Goal: Task Accomplishment & Management: Complete application form

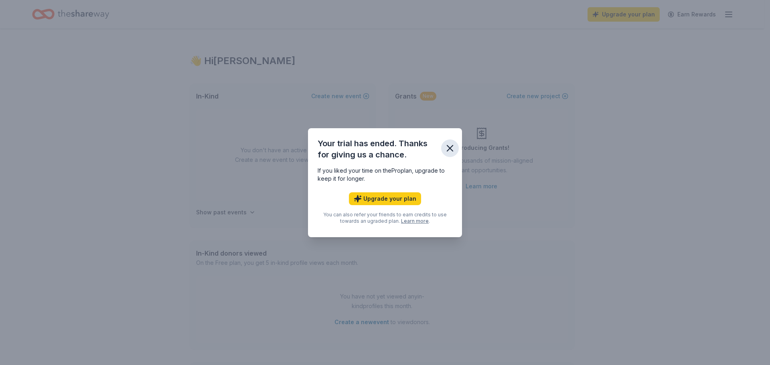
click at [448, 146] on icon "button" at bounding box center [450, 149] width 6 height 6
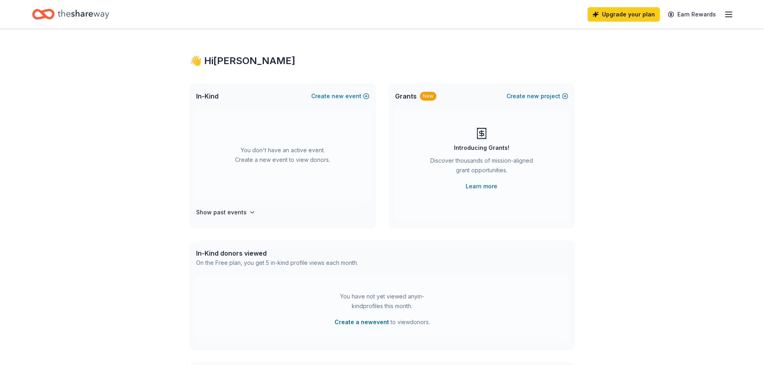
click at [731, 17] on line "button" at bounding box center [728, 17] width 6 height 0
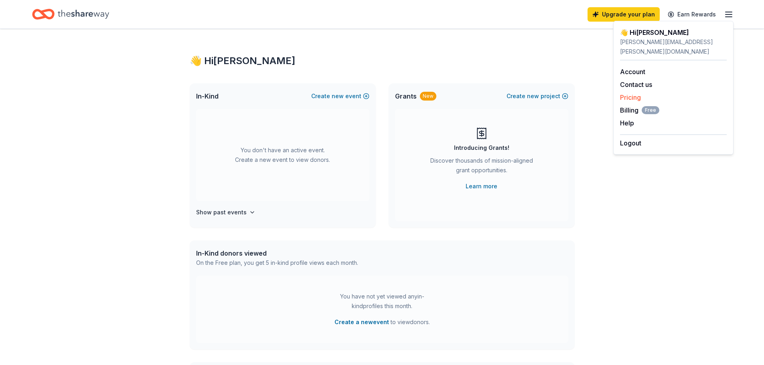
click at [640, 93] on link "Pricing" at bounding box center [630, 97] width 21 height 8
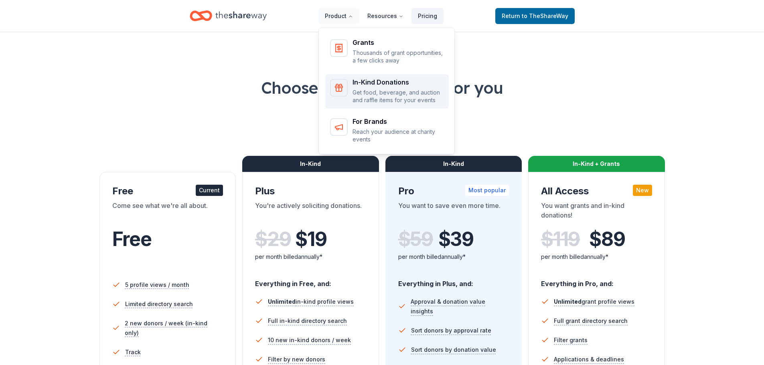
click at [376, 85] on div "In-Kind Donations" at bounding box center [397, 82] width 91 height 6
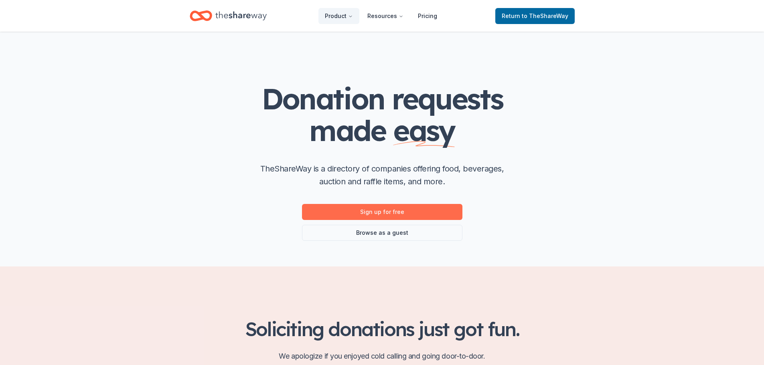
click at [385, 214] on link "Sign up for free" at bounding box center [382, 212] width 160 height 16
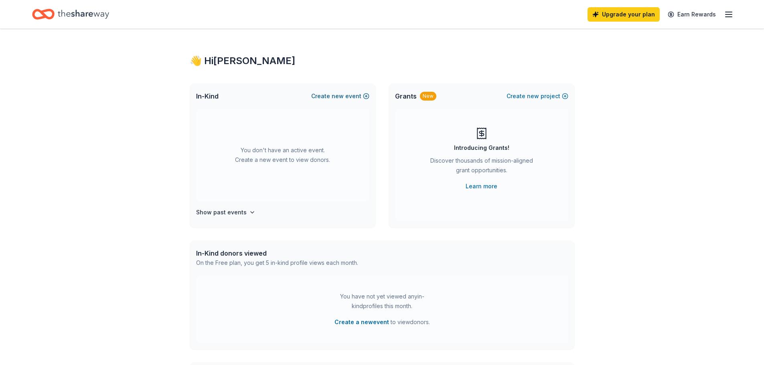
click at [341, 93] on span "new" at bounding box center [338, 96] width 12 height 10
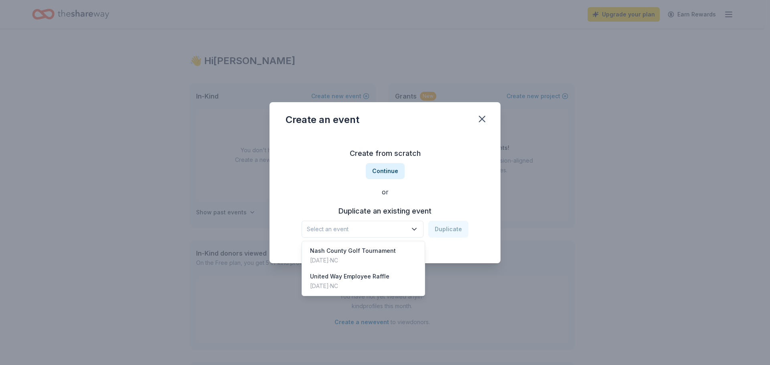
click at [379, 228] on span "Select an event" at bounding box center [357, 230] width 100 height 10
click at [387, 169] on div "Create from scratch Continue or Duplicate an existing event Select an event Dup…" at bounding box center [385, 192] width 199 height 116
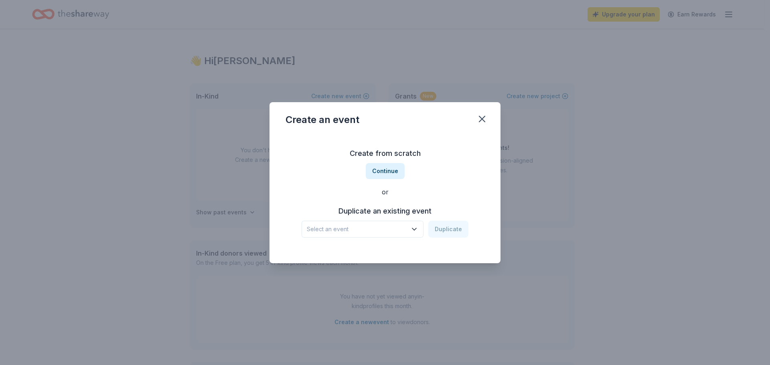
click at [387, 169] on button "Continue" at bounding box center [385, 171] width 39 height 16
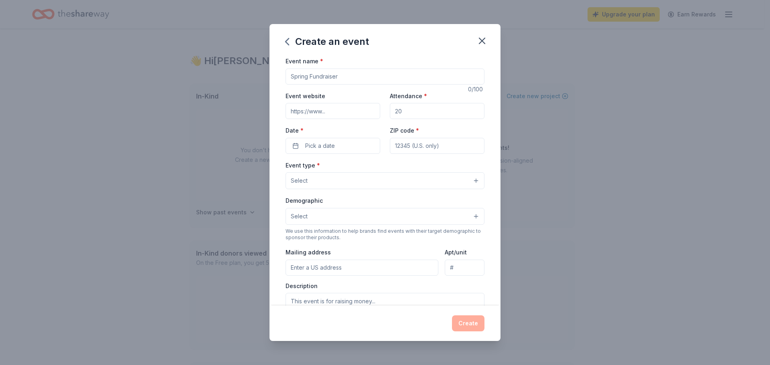
click at [334, 79] on input "Event name *" at bounding box center [385, 77] width 199 height 16
type input "4th Annual Nash County Golf Tournament"
click at [320, 110] on input "Event website" at bounding box center [333, 111] width 95 height 16
paste input "[URL][DOMAIN_NAME]"
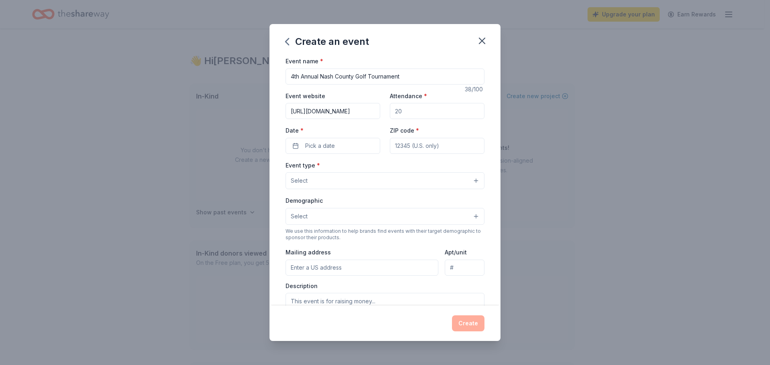
type input "[URL][DOMAIN_NAME]"
click at [421, 115] on input "Attendance *" at bounding box center [437, 111] width 95 height 16
type input "100"
click at [323, 141] on span "Pick a date" at bounding box center [320, 146] width 30 height 10
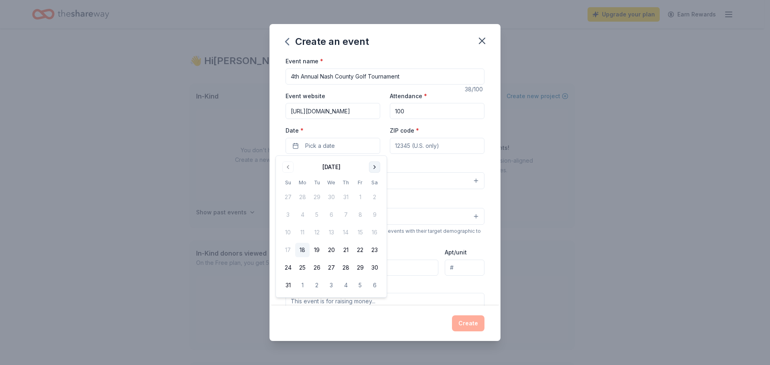
click at [371, 166] on button "Go to next month" at bounding box center [374, 167] width 11 height 11
click at [364, 217] on button "12" at bounding box center [360, 215] width 14 height 14
click at [413, 148] on input "ZIP code *" at bounding box center [437, 146] width 95 height 16
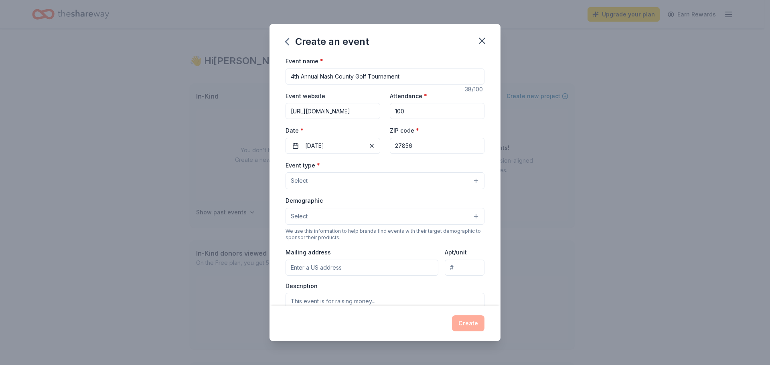
type input "27856"
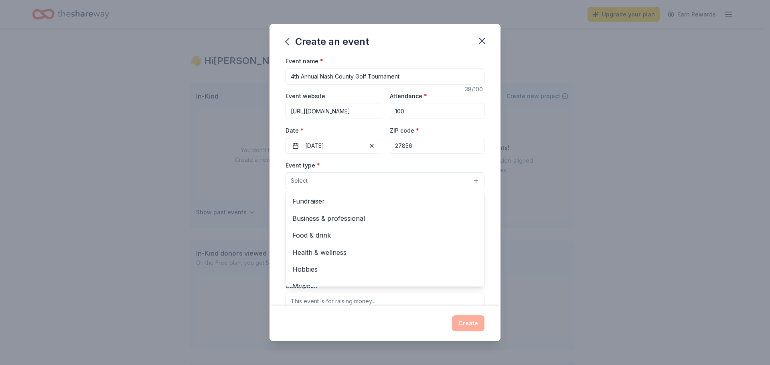
click at [360, 183] on button "Select" at bounding box center [385, 180] width 199 height 17
click at [341, 205] on span "Fundraiser" at bounding box center [384, 201] width 185 height 10
click at [490, 168] on div "Event name * 4th Annual Nash County Golf Tournament 38 /100 Event website https…" at bounding box center [384, 181] width 231 height 250
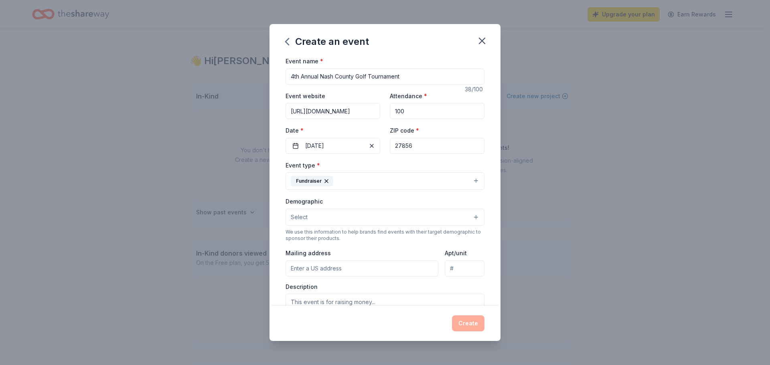
click at [348, 216] on button "Select" at bounding box center [385, 217] width 199 height 17
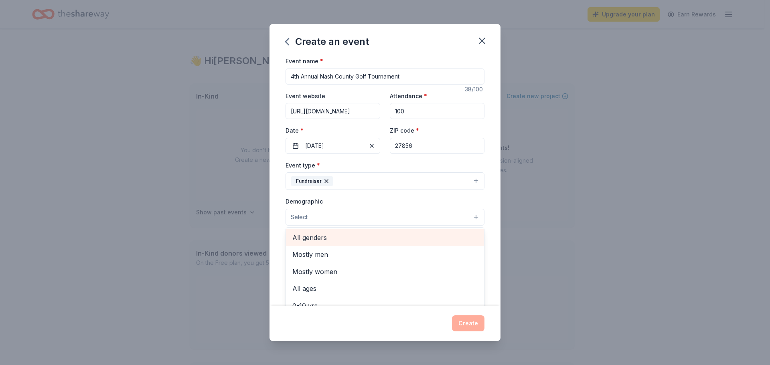
click at [322, 237] on span "All genders" at bounding box center [384, 238] width 185 height 10
click at [489, 214] on div "Event name * 4th Annual Nash County Golf Tournament 38 /100 Event website https…" at bounding box center [384, 181] width 231 height 250
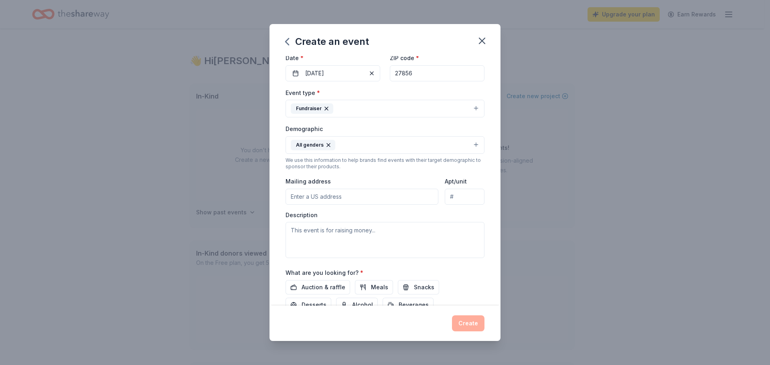
scroll to position [80, 0]
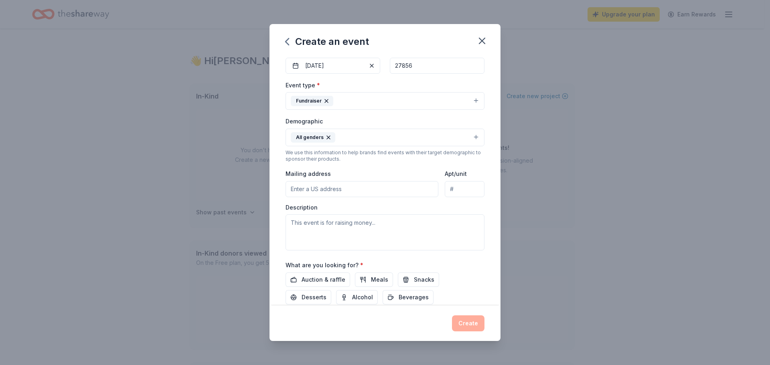
click at [330, 188] on input "Mailing address" at bounding box center [362, 189] width 153 height 16
type input "120 W Washington St"
click at [446, 184] on input "Apt/unit" at bounding box center [465, 189] width 40 height 16
type input "Suite 3040"
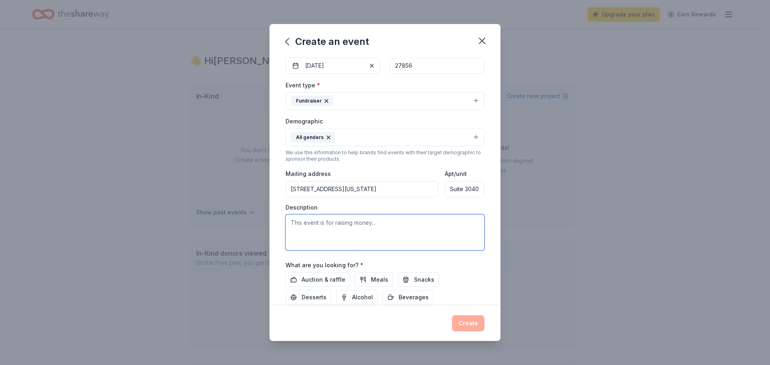
click at [392, 226] on textarea at bounding box center [385, 233] width 199 height 36
click at [373, 188] on input "120 W Washington St" at bounding box center [362, 189] width 153 height 16
click at [314, 224] on textarea at bounding box center [385, 233] width 199 height 36
click at [355, 222] on textarea at bounding box center [385, 233] width 199 height 36
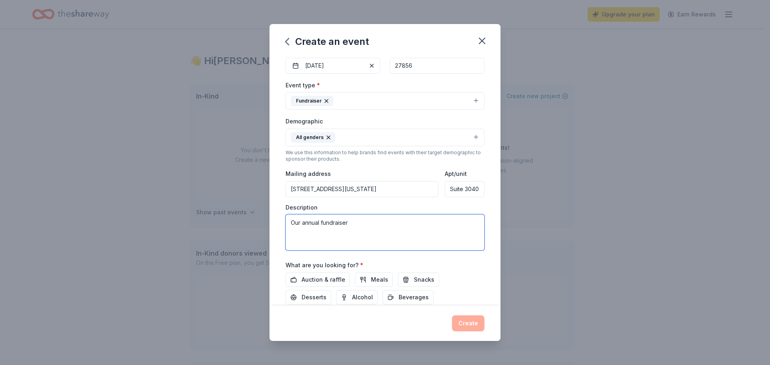
click at [326, 222] on textarea "Our annual fundraiser" at bounding box center [385, 233] width 199 height 36
paste textarea "Nash County Recreation and Senior Services is looking for local businesses to h…"
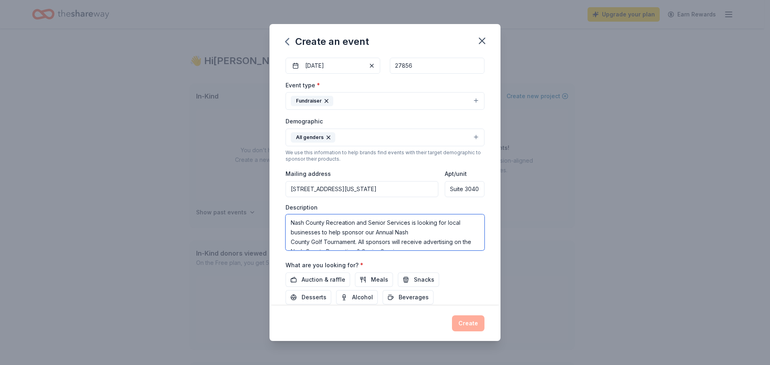
drag, startPoint x: 414, startPoint y: 239, endPoint x: 276, endPoint y: 217, distance: 139.3
click at [276, 217] on div "Event name * 4th Annual Nash County Golf Tournament 38 /100 Event website https…" at bounding box center [384, 181] width 231 height 250
drag, startPoint x: 345, startPoint y: 242, endPoint x: 284, endPoint y: 218, distance: 65.8
click at [284, 218] on div "Event name * 4th Annual Nash County Golf Tournament 38 /100 Event website https…" at bounding box center [384, 181] width 231 height 250
click at [405, 224] on textarea "Our annual event allows us to keep registration fees affordable, thus giving ev…" at bounding box center [385, 233] width 199 height 36
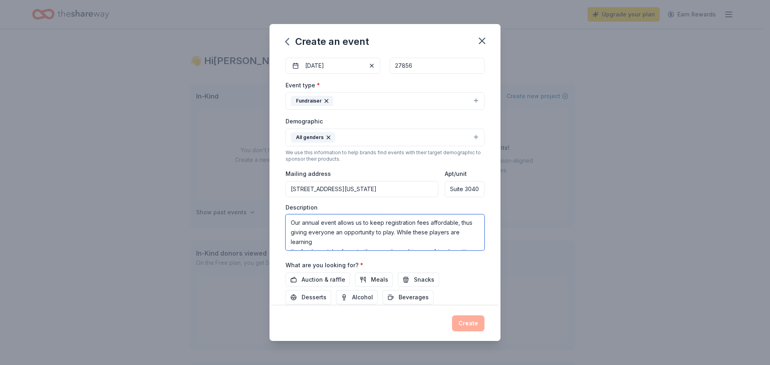
click at [350, 241] on textarea "Our annual event allows us to keep registration fees affordable, thus giving ev…" at bounding box center [385, 233] width 199 height 36
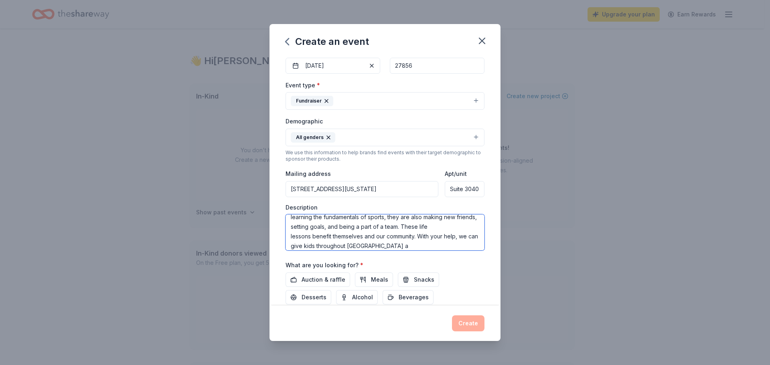
scroll to position [38, 0]
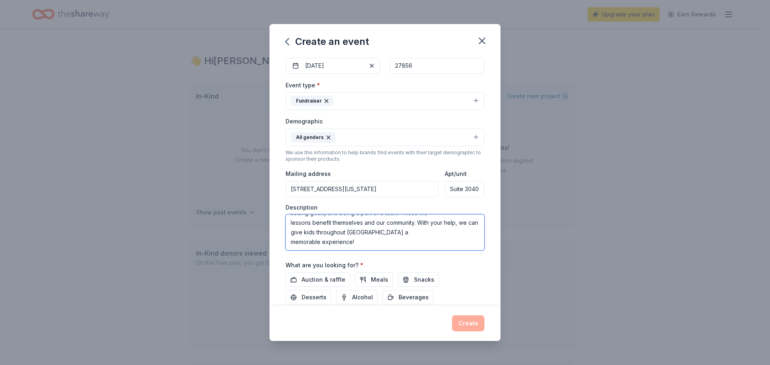
click at [422, 232] on textarea "Our annual event allows us to keep registration fees affordable, thus giving ev…" at bounding box center [385, 233] width 199 height 36
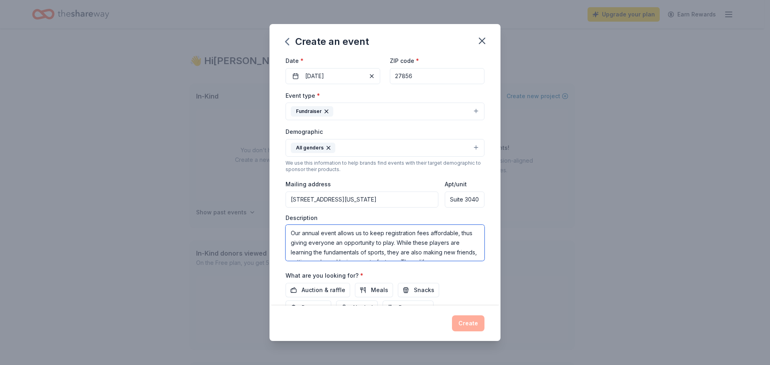
scroll to position [80, 0]
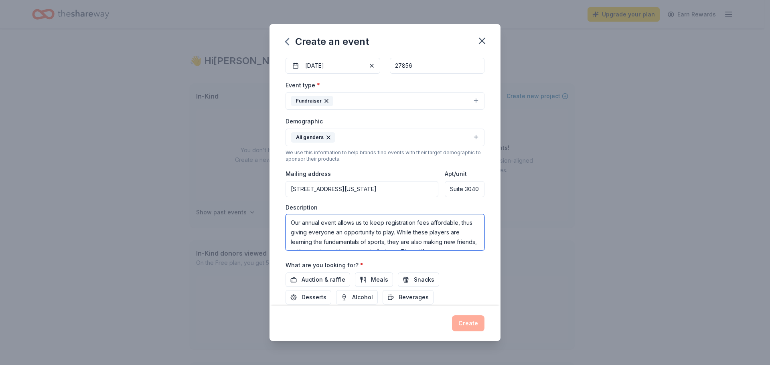
click at [322, 224] on textarea "Our annual event allows us to keep registration fees affordable, thus giving ev…" at bounding box center [385, 233] width 199 height 36
click at [369, 223] on textarea "Our annual fundraising event allows us to keep registration fees affordable, th…" at bounding box center [385, 233] width 199 height 36
click at [425, 243] on textarea "Our annual fundraising event raises money for our youth programming expenses li…" at bounding box center [385, 233] width 199 height 36
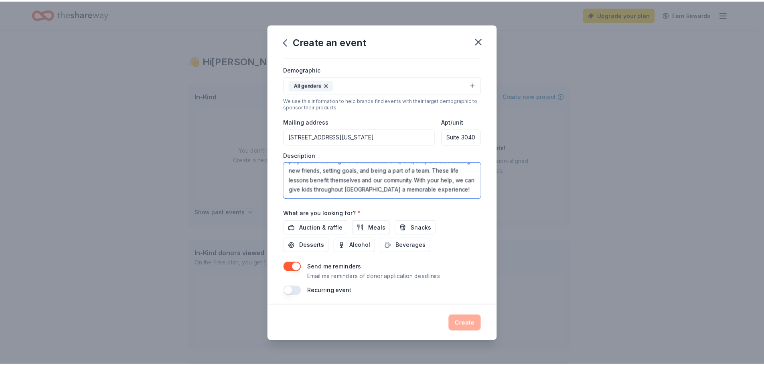
scroll to position [135, 0]
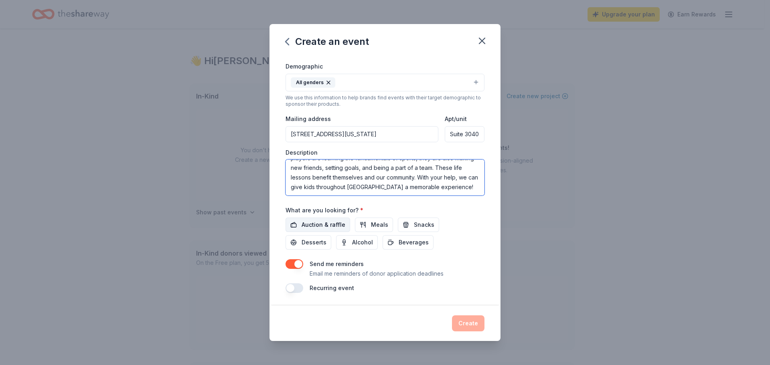
type textarea "Our annual fundraising event raises money for our youth programming expenses li…"
click at [315, 224] on span "Auction & raffle" at bounding box center [324, 225] width 44 height 10
click at [477, 325] on button "Create" at bounding box center [468, 324] width 32 height 16
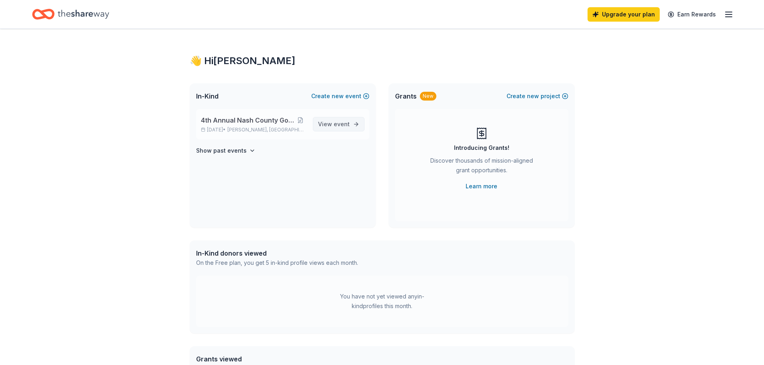
click at [334, 125] on span "event" at bounding box center [342, 124] width 16 height 7
click at [338, 121] on span "event" at bounding box center [342, 124] width 16 height 7
click at [261, 117] on span "4th Annual Nash County Golf Tournament" at bounding box center [248, 120] width 94 height 10
click at [219, 117] on span "4th Annual Nash County Golf Tournament" at bounding box center [248, 120] width 94 height 10
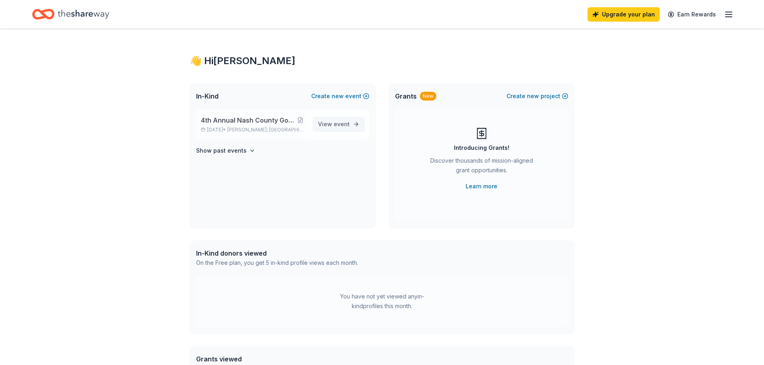
click at [338, 122] on span "event" at bounding box center [342, 124] width 16 height 7
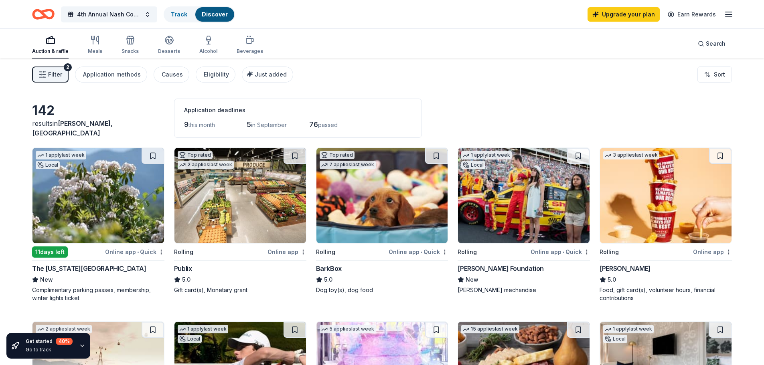
click at [136, 211] on img at bounding box center [98, 195] width 132 height 95
click at [379, 228] on img at bounding box center [382, 195] width 132 height 95
click at [514, 227] on img at bounding box center [524, 195] width 132 height 95
click at [631, 224] on img at bounding box center [666, 195] width 132 height 95
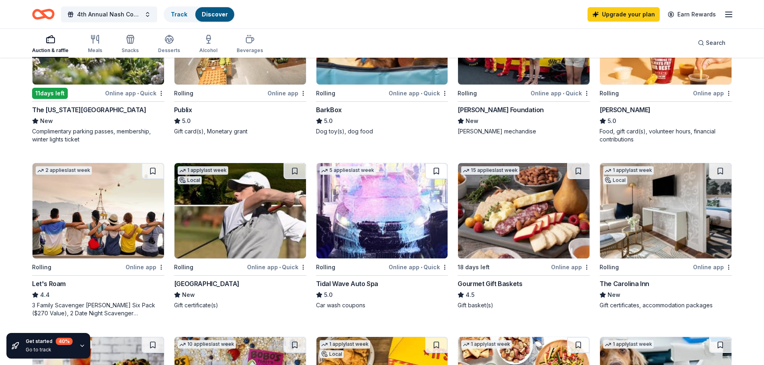
scroll to position [160, 0]
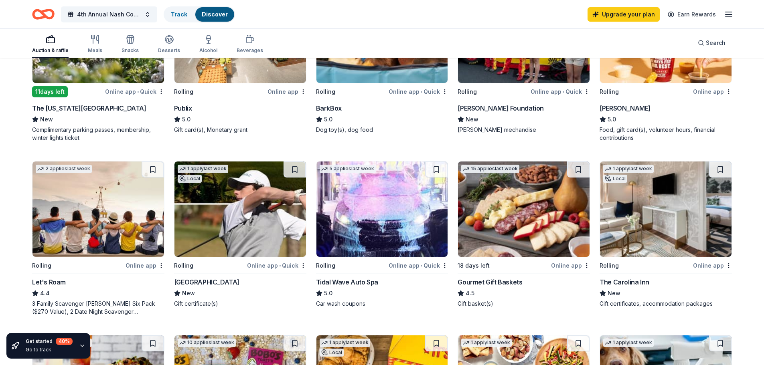
click at [123, 220] on img at bounding box center [98, 209] width 132 height 95
click at [255, 246] on img at bounding box center [240, 209] width 132 height 95
click at [359, 241] on img at bounding box center [382, 209] width 132 height 95
click at [515, 219] on img at bounding box center [524, 209] width 132 height 95
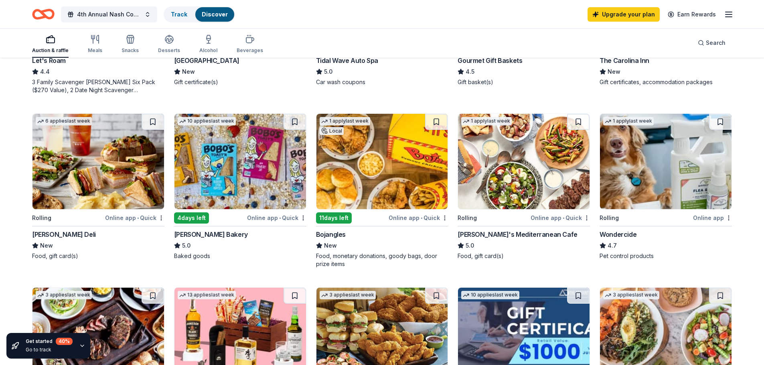
scroll to position [401, 0]
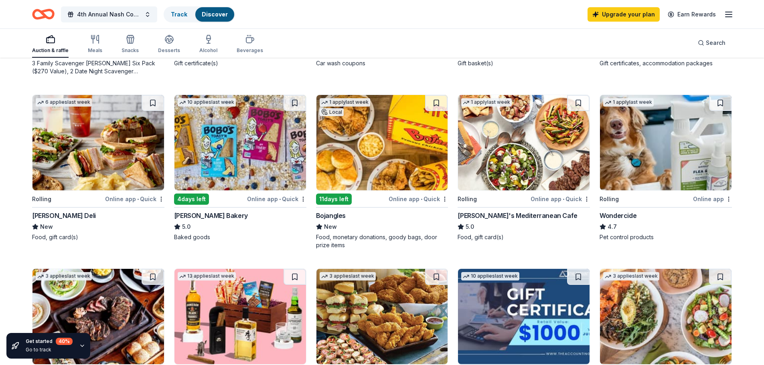
click at [122, 171] on img at bounding box center [98, 142] width 132 height 95
click at [246, 179] on img at bounding box center [240, 142] width 132 height 95
click at [378, 146] on img at bounding box center [382, 142] width 132 height 95
click at [676, 175] on img at bounding box center [666, 142] width 132 height 95
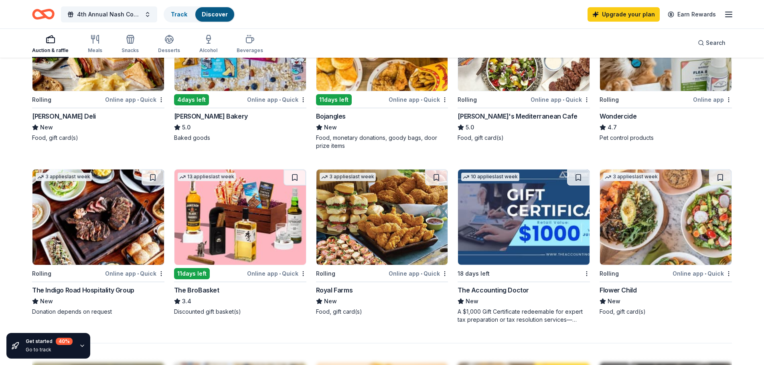
scroll to position [521, 0]
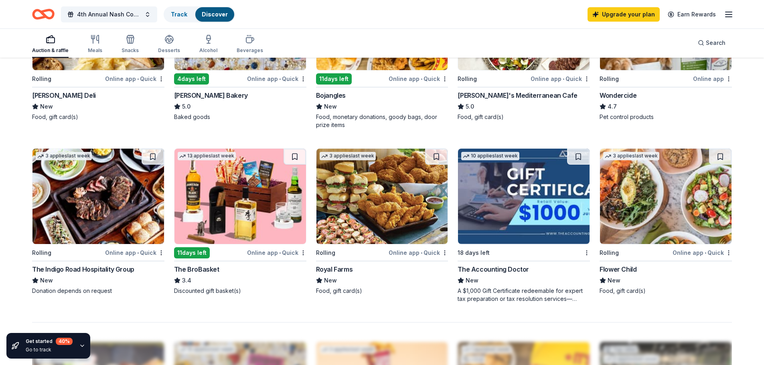
click at [93, 210] on img at bounding box center [98, 196] width 132 height 95
click at [255, 214] on img at bounding box center [240, 196] width 132 height 95
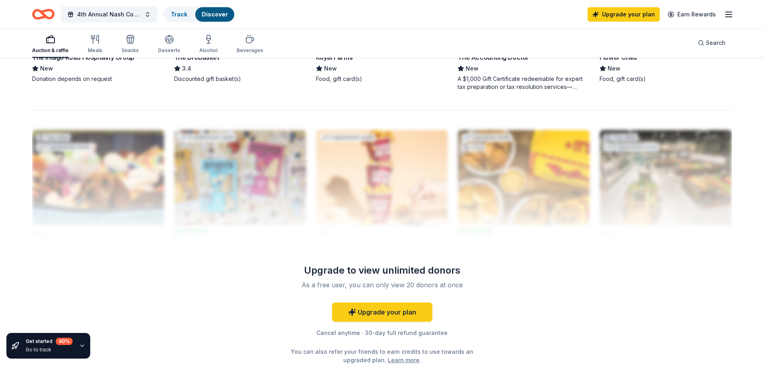
scroll to position [762, 0]
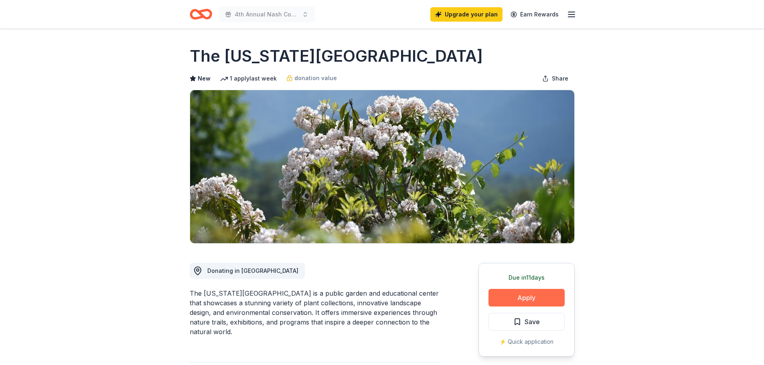
click at [518, 301] on button "Apply" at bounding box center [526, 298] width 76 height 18
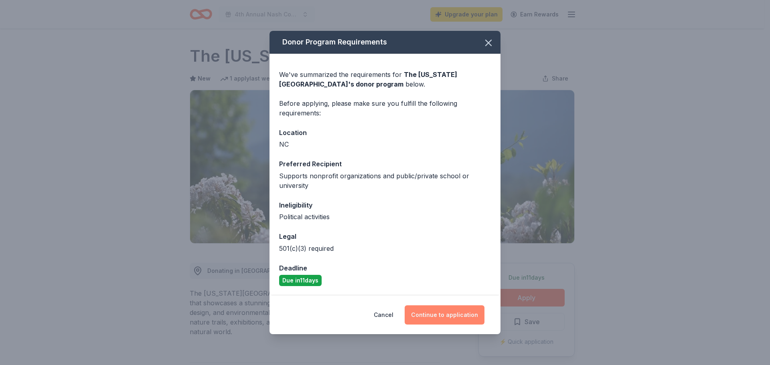
click at [443, 312] on button "Continue to application" at bounding box center [445, 315] width 80 height 19
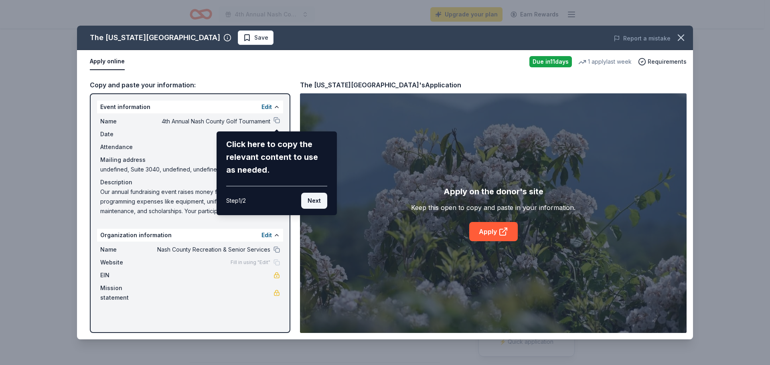
click at [314, 204] on button "Next" at bounding box center [314, 201] width 26 height 16
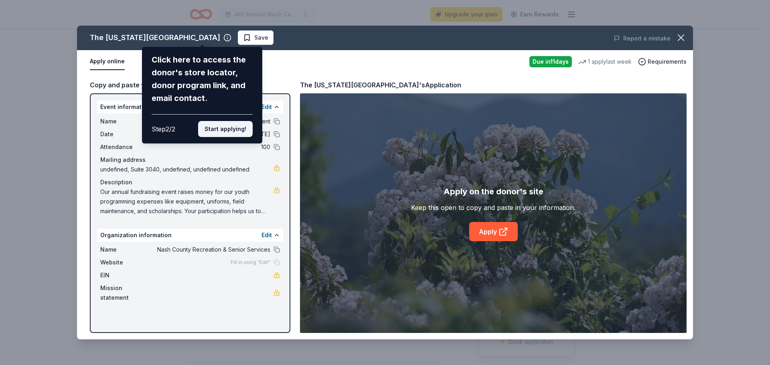
click at [230, 130] on button "Start applying!" at bounding box center [225, 129] width 55 height 16
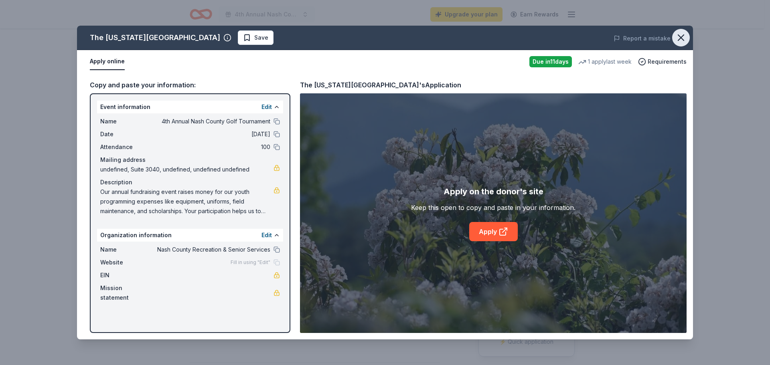
click at [683, 39] on icon "button" at bounding box center [680, 37] width 11 height 11
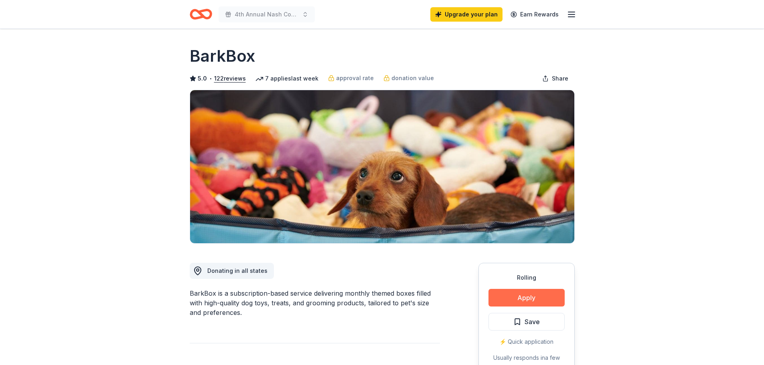
click at [510, 295] on button "Apply" at bounding box center [526, 298] width 76 height 18
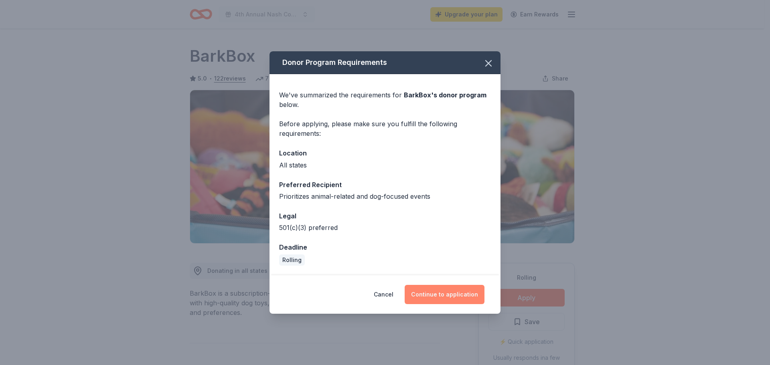
click at [465, 294] on button "Continue to application" at bounding box center [445, 294] width 80 height 19
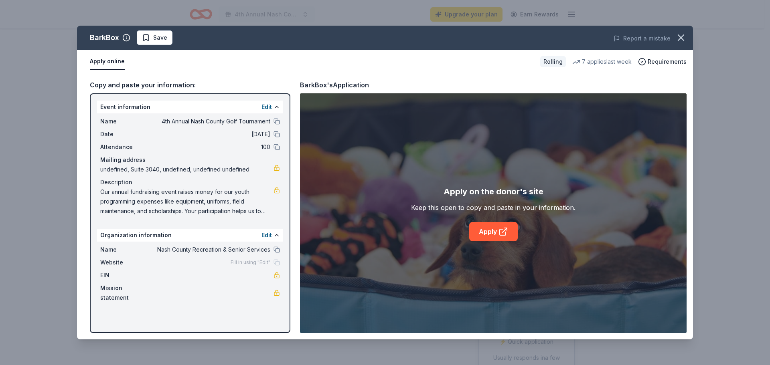
click at [276, 262] on div "Fill in using "Edit"" at bounding box center [255, 262] width 49 height 6
click at [497, 234] on link "Apply" at bounding box center [493, 231] width 49 height 19
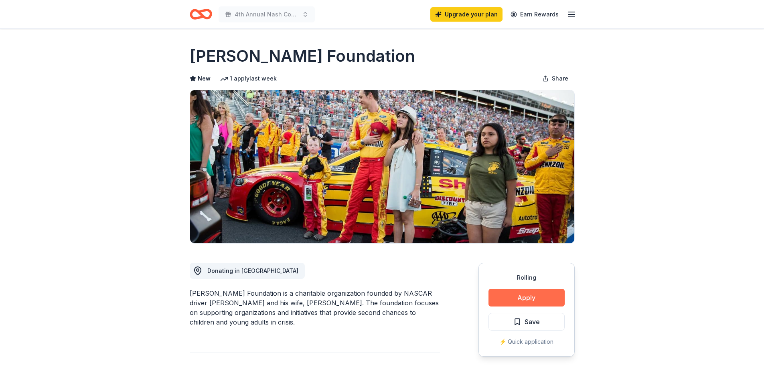
click at [527, 301] on button "Apply" at bounding box center [526, 298] width 76 height 18
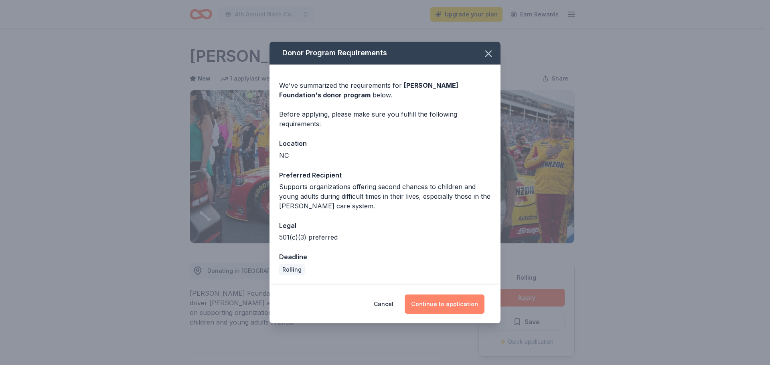
click at [439, 304] on button "Continue to application" at bounding box center [445, 304] width 80 height 19
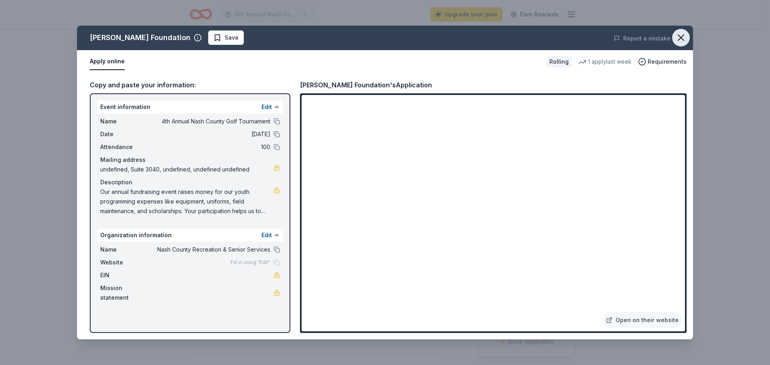
click at [680, 36] on icon "button" at bounding box center [680, 37] width 11 height 11
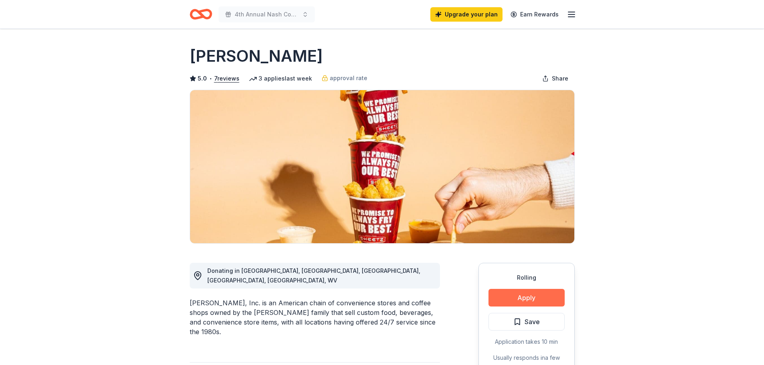
click at [534, 300] on button "Apply" at bounding box center [526, 298] width 76 height 18
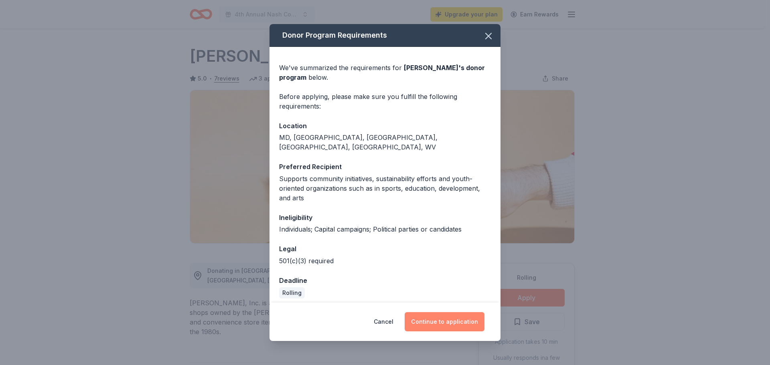
click at [453, 316] on button "Continue to application" at bounding box center [445, 321] width 80 height 19
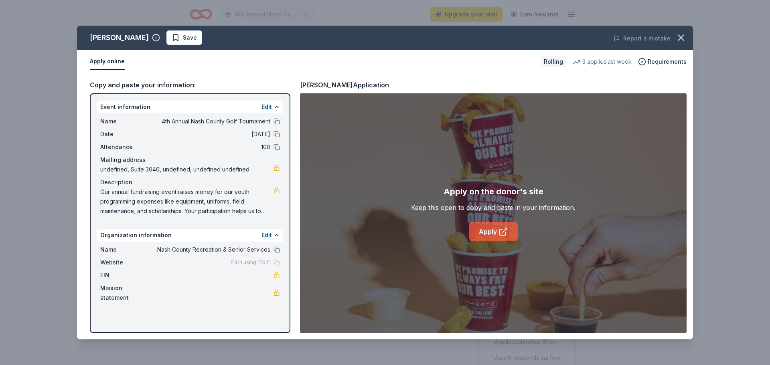
click at [492, 237] on link "Apply" at bounding box center [493, 231] width 49 height 19
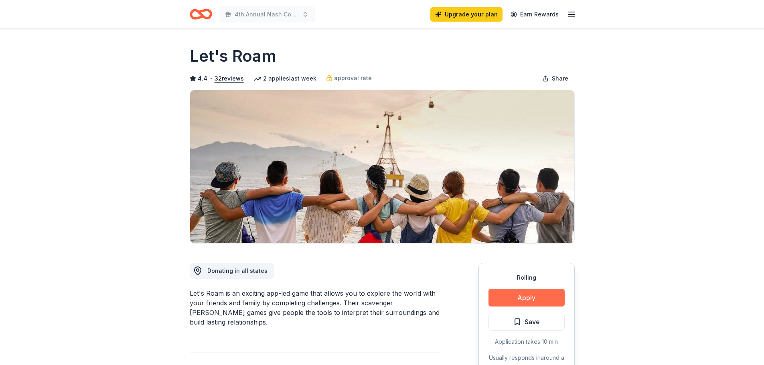
click at [546, 301] on button "Apply" at bounding box center [526, 298] width 76 height 18
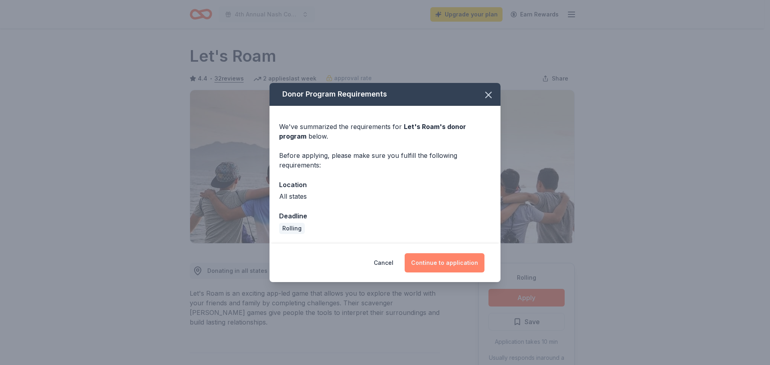
click at [462, 255] on button "Continue to application" at bounding box center [445, 262] width 80 height 19
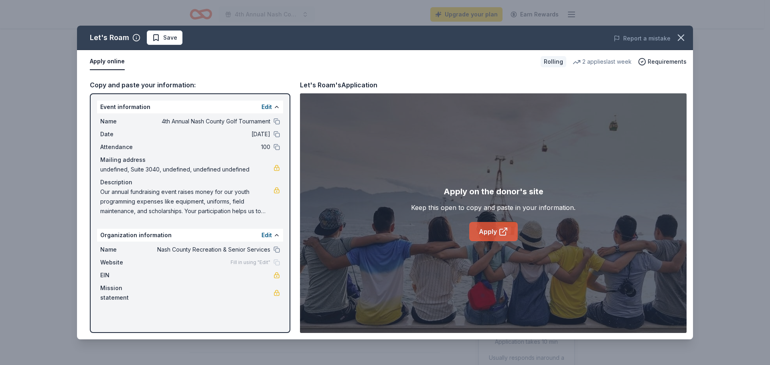
click at [500, 229] on icon at bounding box center [503, 232] width 10 height 10
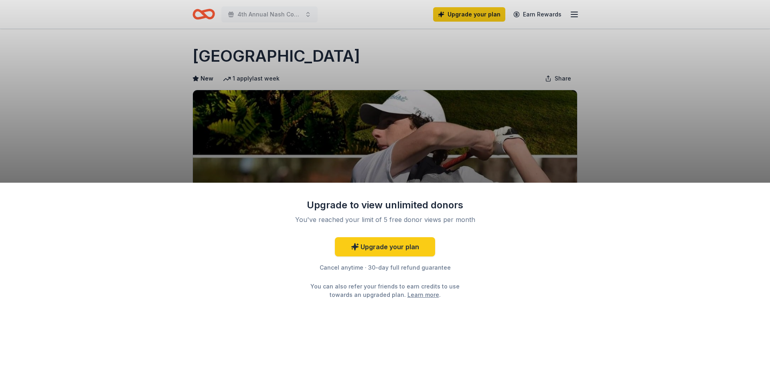
click at [528, 306] on div "Upgrade to view unlimited donors You've reached your limit of 5 free donor view…" at bounding box center [385, 274] width 770 height 183
click at [398, 243] on link "Upgrade your plan" at bounding box center [385, 246] width 100 height 19
